Goal: Share content

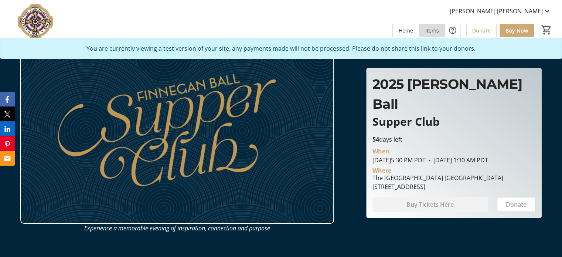
click at [438, 31] on span "Items" at bounding box center [432, 31] width 14 height 8
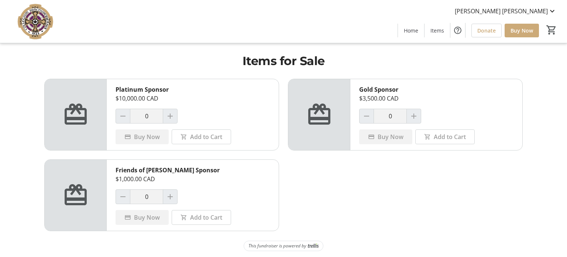
click at [325, 61] on h1 "Items for Sale" at bounding box center [283, 61] width 479 height 18
click at [412, 35] on span at bounding box center [411, 30] width 26 height 18
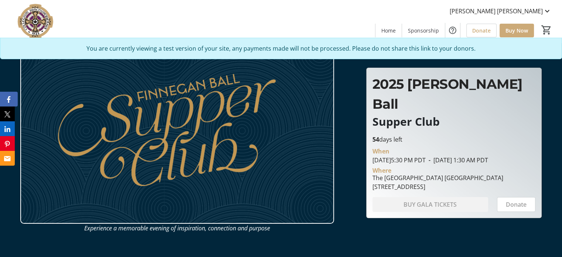
click at [10, 99] on icon "Facebook" at bounding box center [8, 99] width 3 height 7
